Goal: Navigation & Orientation: Find specific page/section

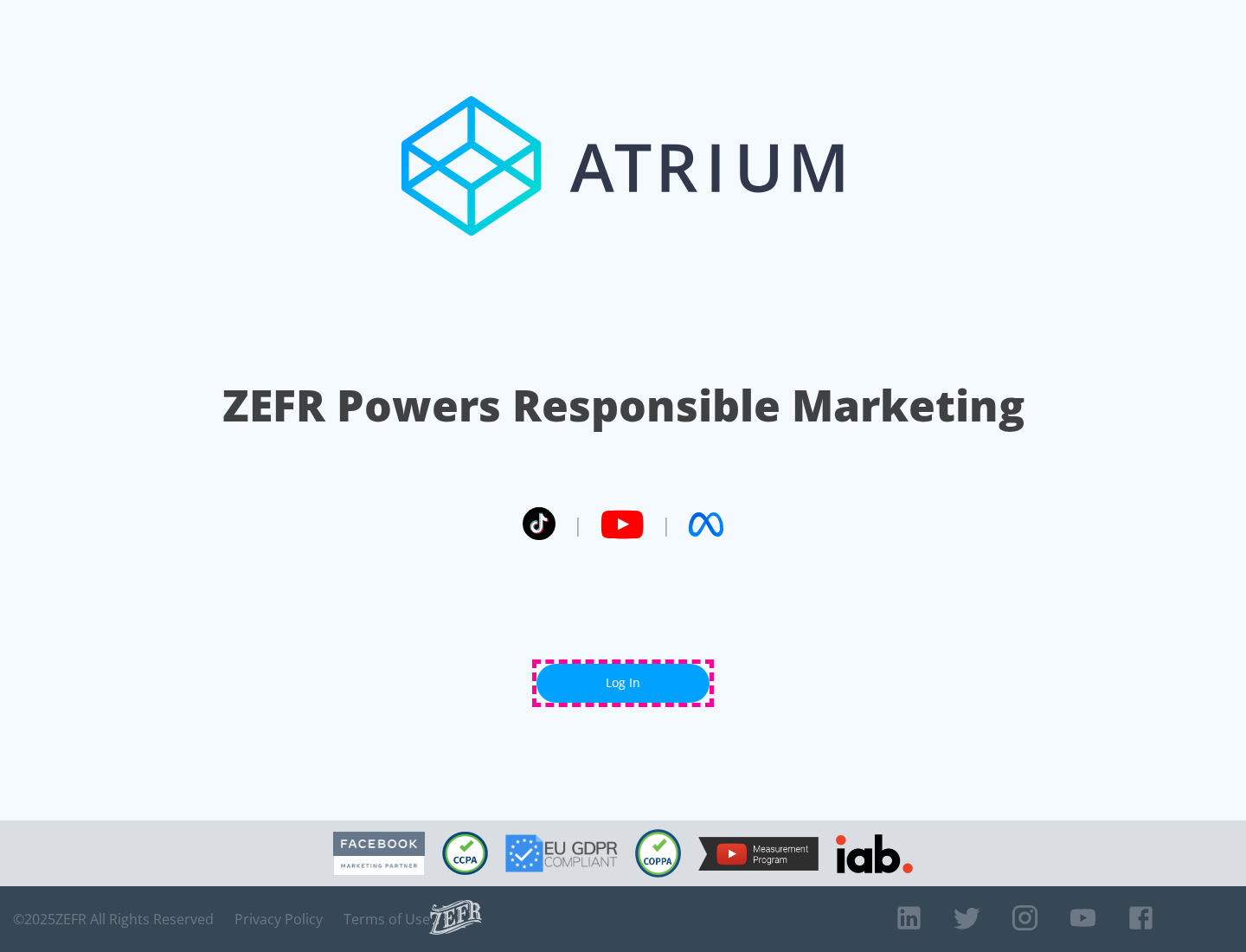
click at [623, 683] on link "Log In" at bounding box center [622, 684] width 173 height 39
